Goal: Information Seeking & Learning: Learn about a topic

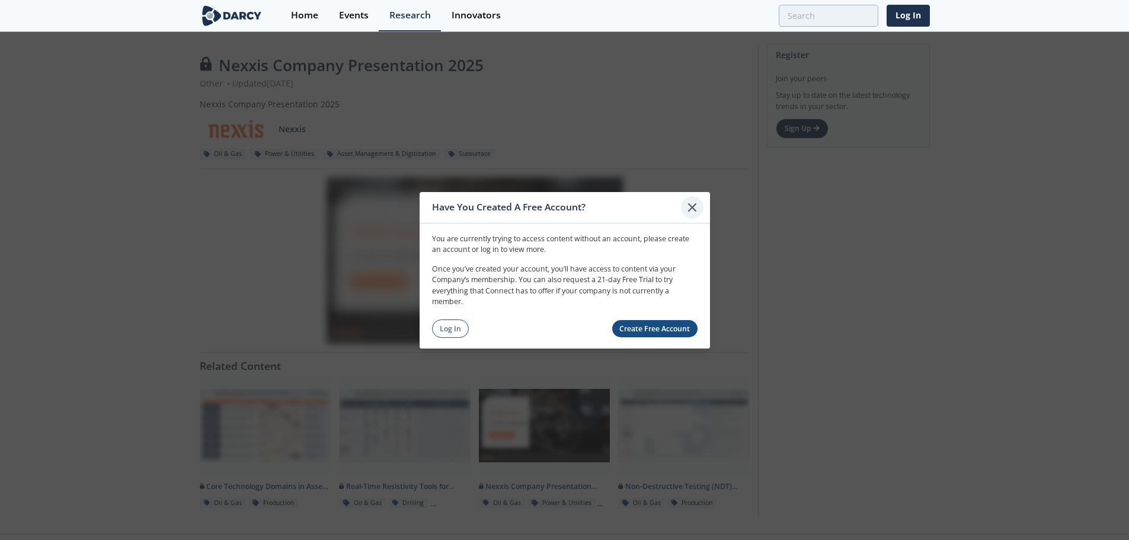
click at [695, 208] on icon at bounding box center [692, 207] width 14 height 14
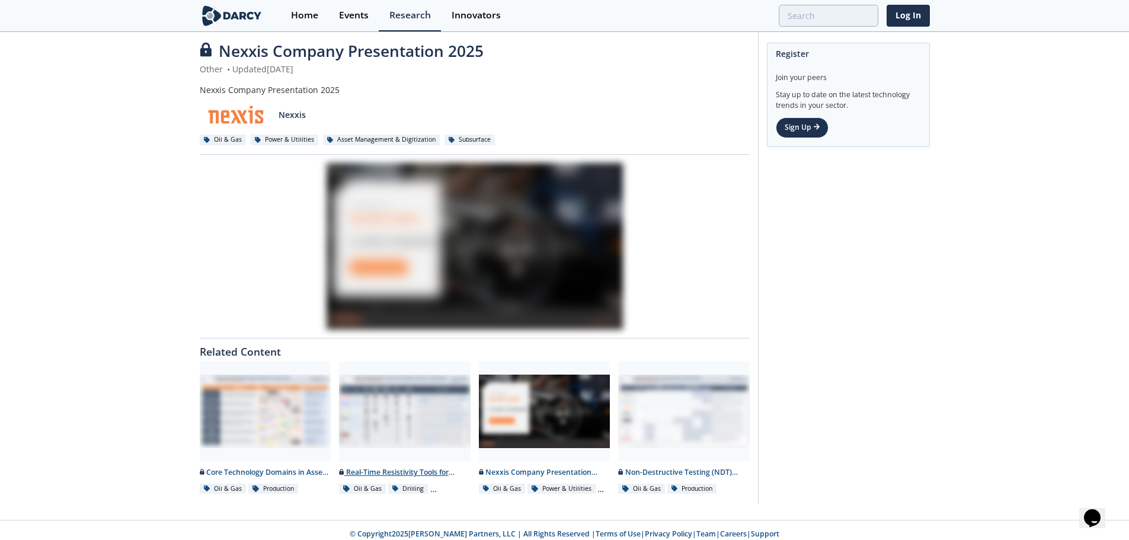
scroll to position [22, 0]
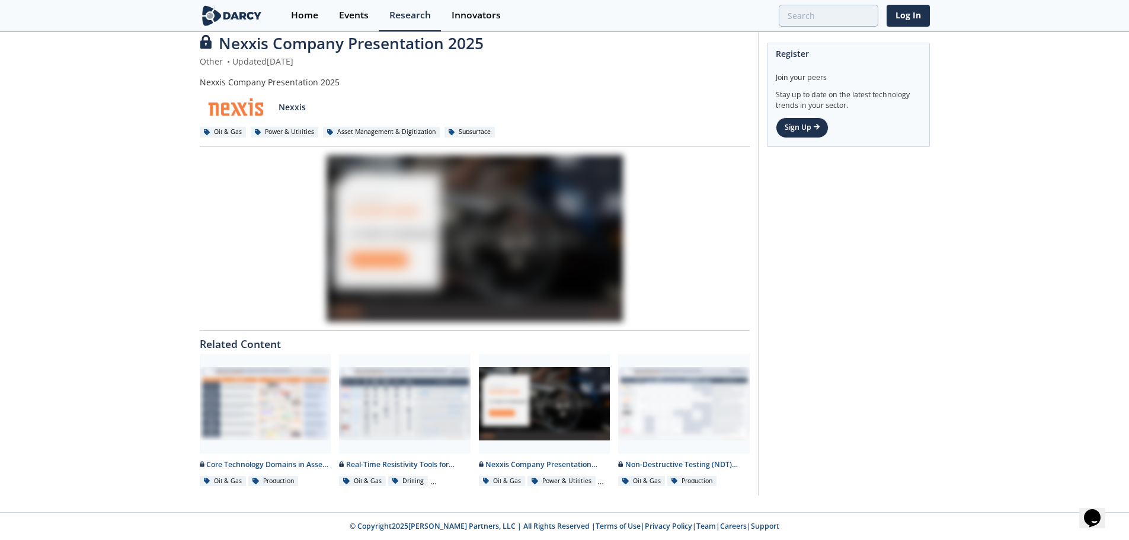
click at [485, 238] on div at bounding box center [475, 238] width 550 height 167
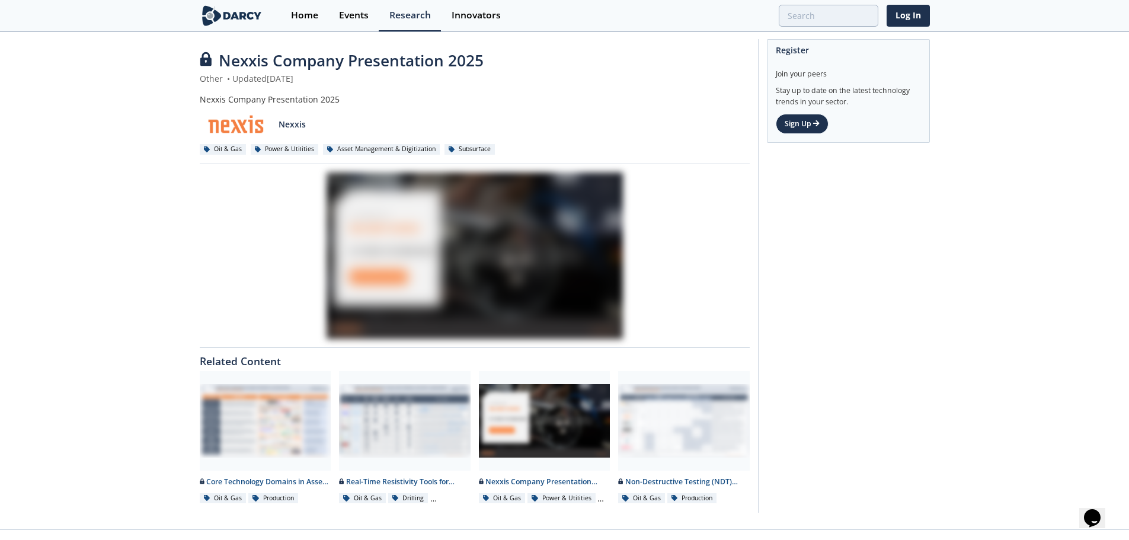
scroll to position [0, 0]
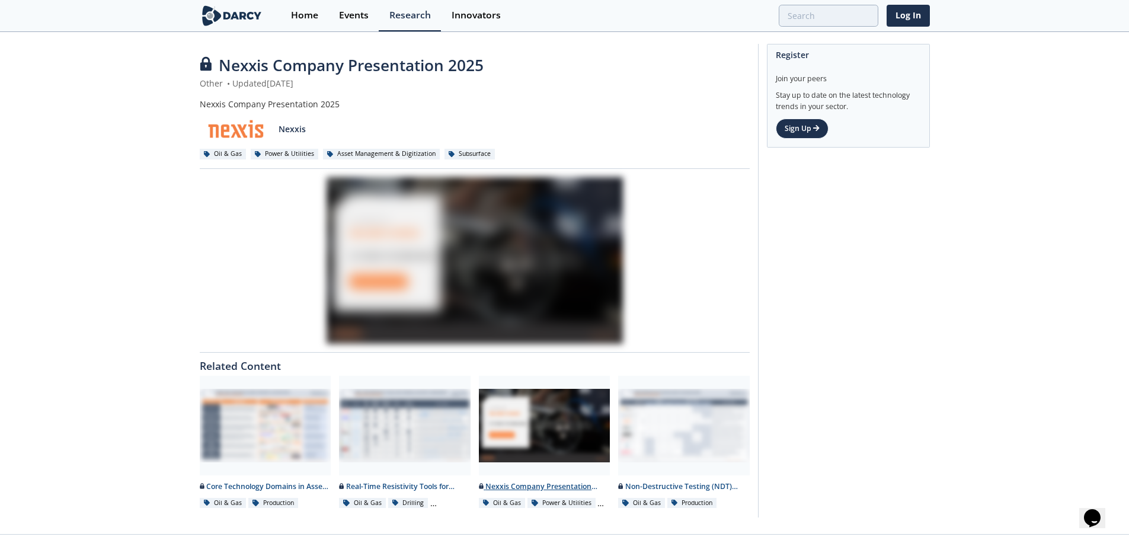
click at [592, 413] on div at bounding box center [545, 426] width 132 height 100
click at [560, 433] on div at bounding box center [545, 426] width 132 height 100
click at [372, 216] on div at bounding box center [475, 260] width 550 height 167
click at [294, 68] on span "Nexxis Company Presentation 2025" at bounding box center [351, 65] width 265 height 21
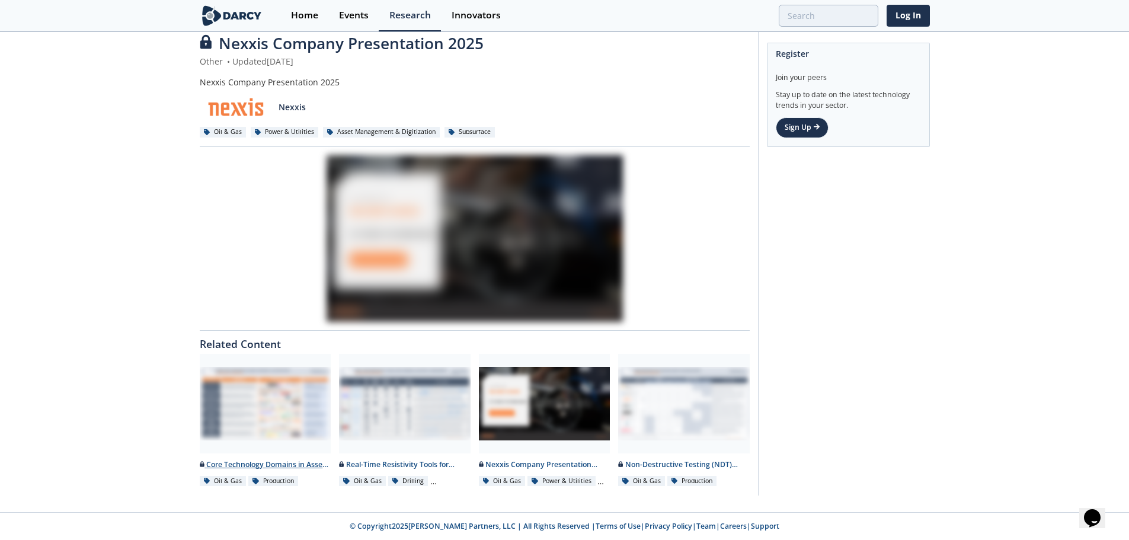
click at [289, 468] on div "Core Technology Domains in Asset Integrity Automation - Technology Landscape" at bounding box center [266, 464] width 132 height 11
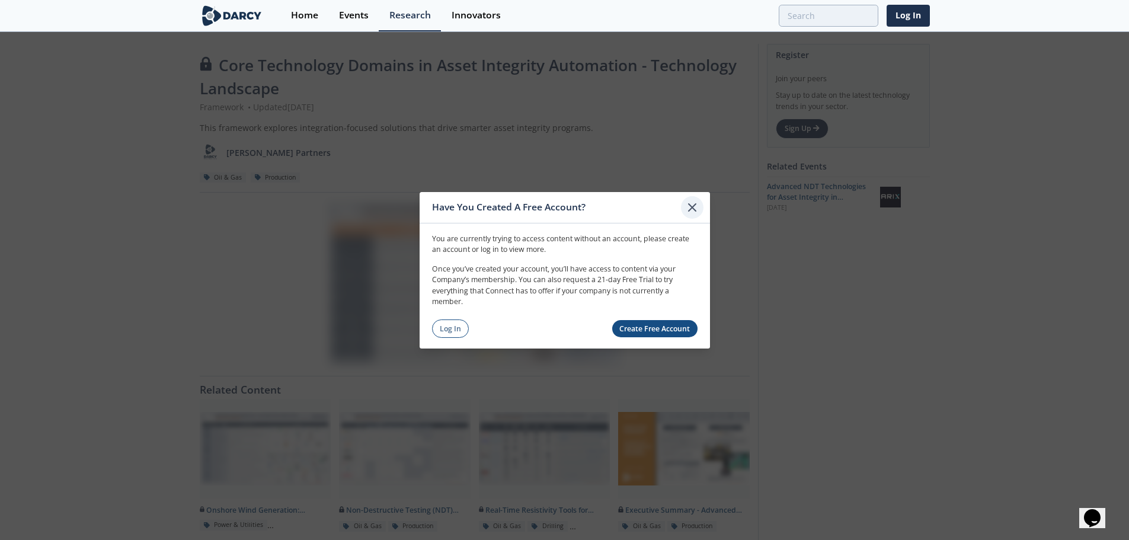
click at [691, 206] on icon at bounding box center [692, 206] width 7 height 7
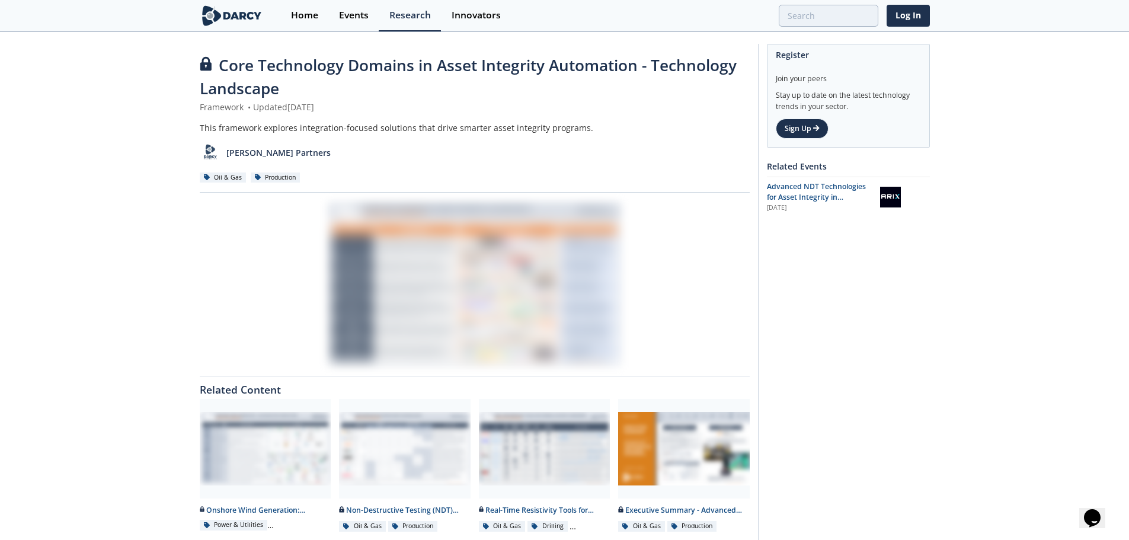
scroll to position [22, 0]
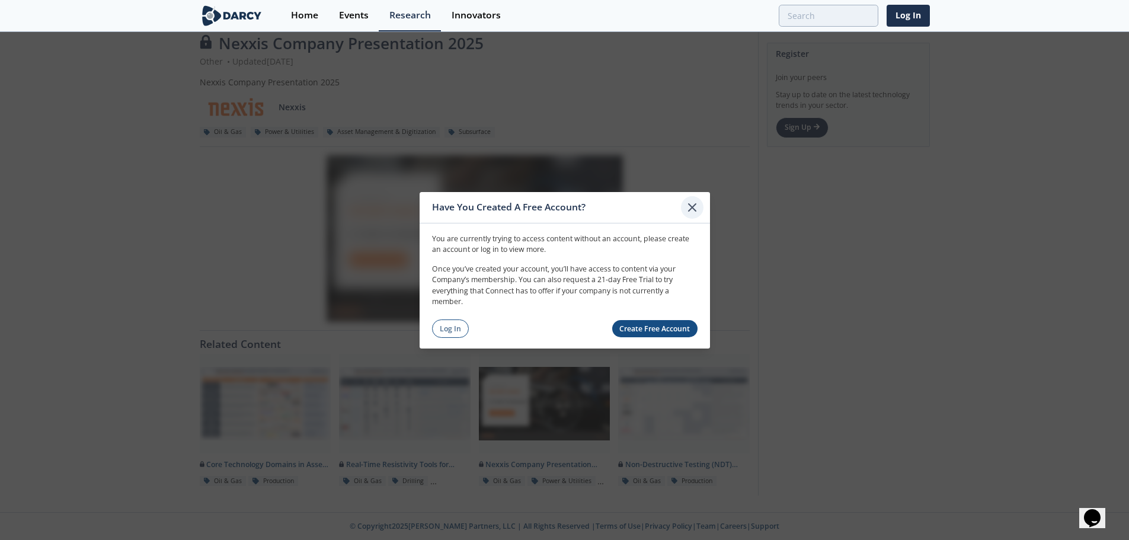
click at [694, 204] on icon at bounding box center [692, 207] width 14 height 14
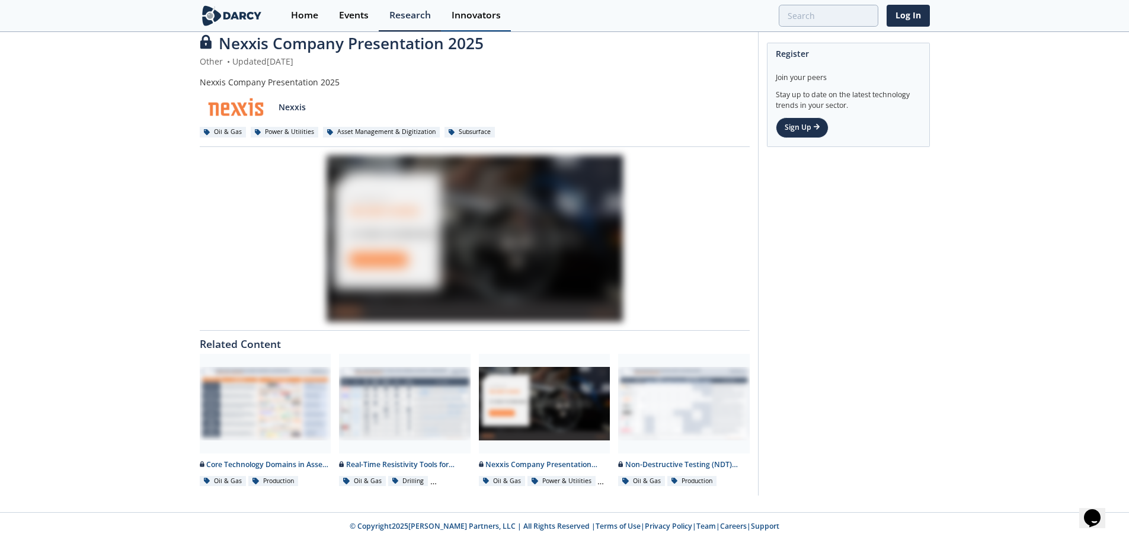
click at [482, 12] on div "Innovators" at bounding box center [476, 15] width 49 height 9
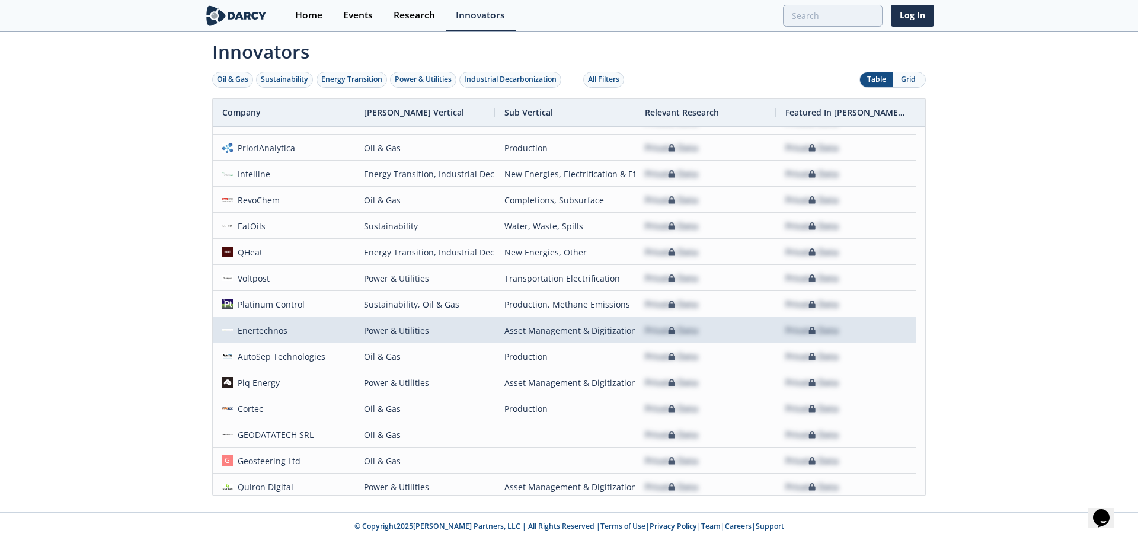
scroll to position [10149, 0]
